Goal: Find specific page/section

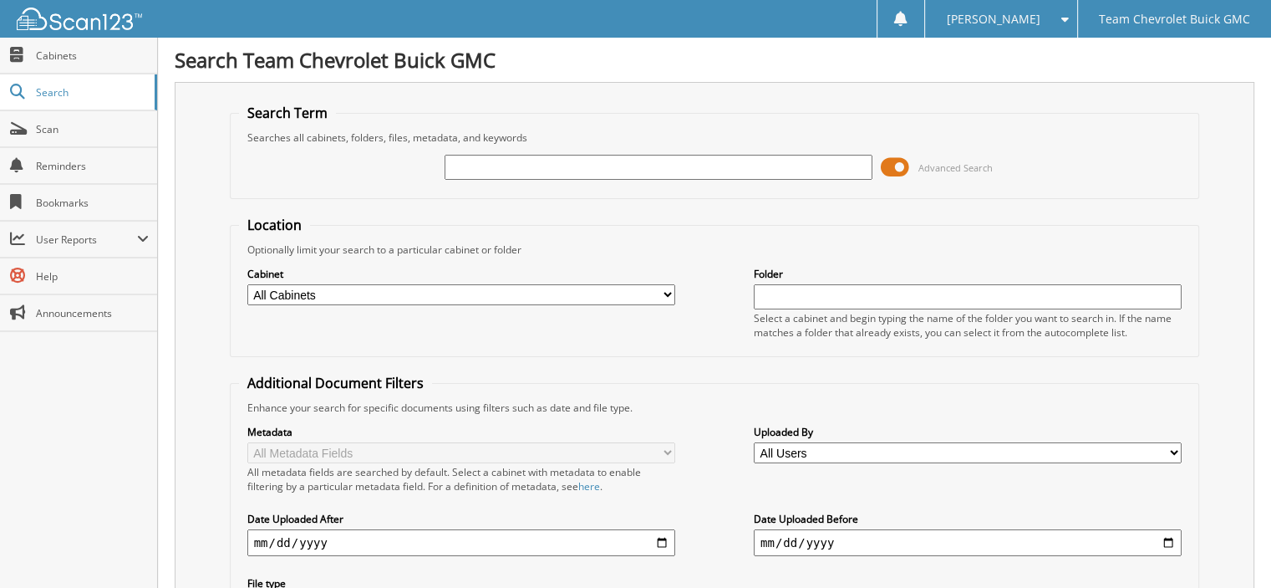
click at [582, 167] on input "text" at bounding box center [659, 167] width 428 height 25
type input "85419"
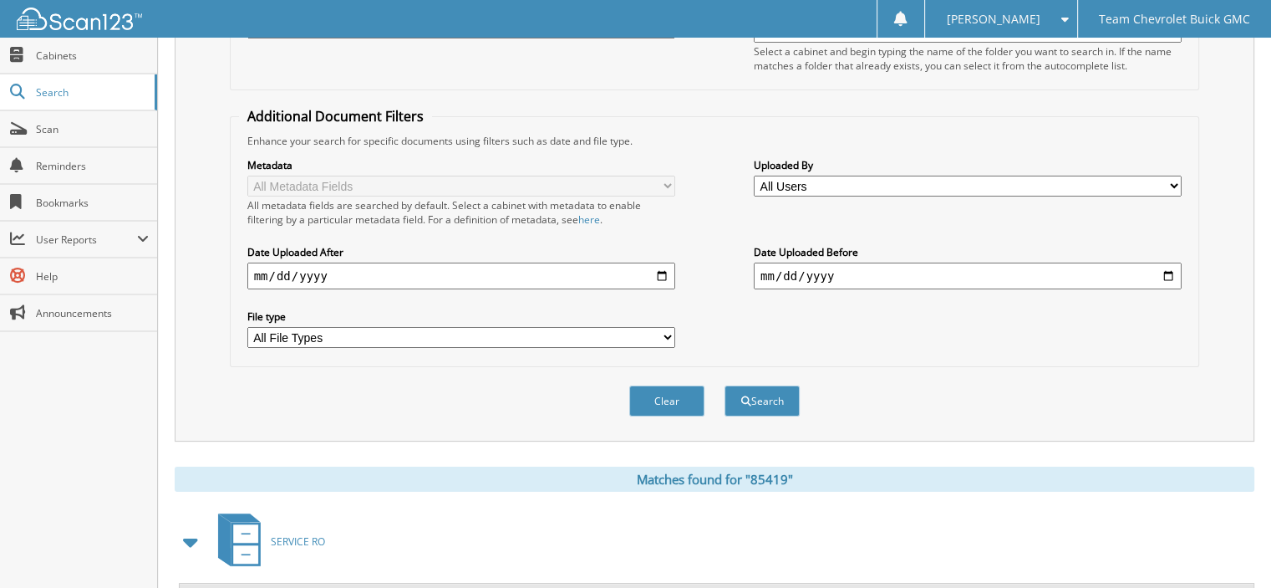
scroll to position [394, 0]
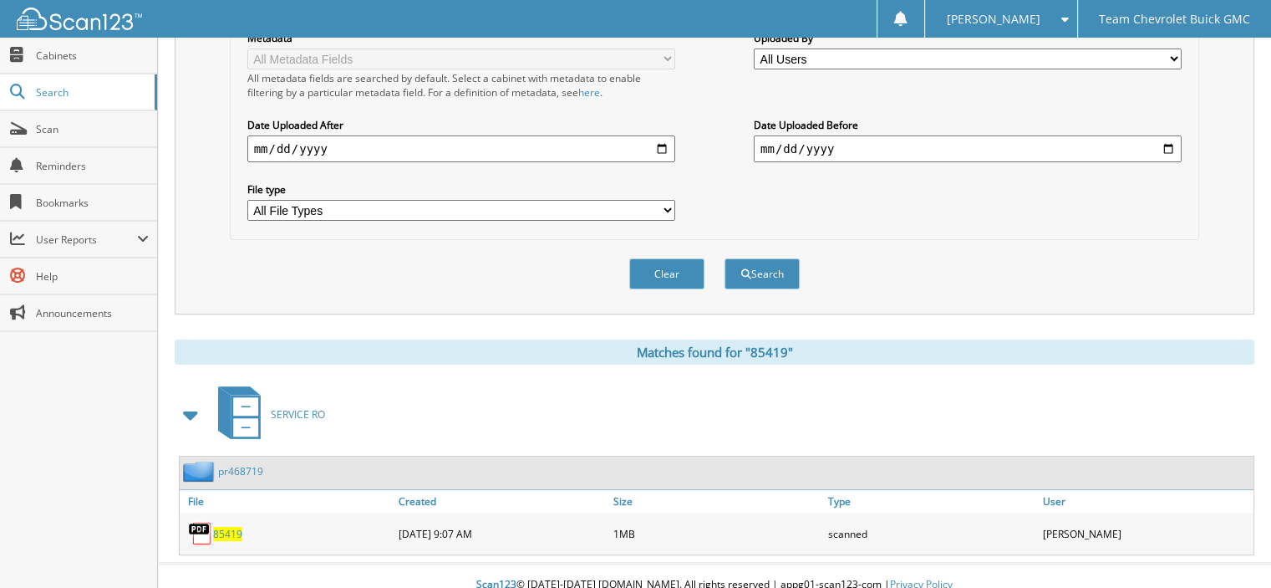
click at [230, 527] on span "85419" at bounding box center [227, 534] width 29 height 14
click at [94, 129] on span "Scan" at bounding box center [92, 129] width 113 height 14
